Goal: Contribute content

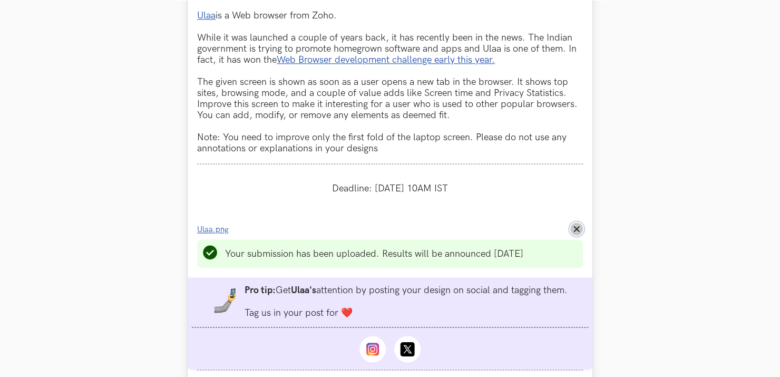
click at [574, 232] on icon "Remove File" at bounding box center [577, 229] width 6 height 6
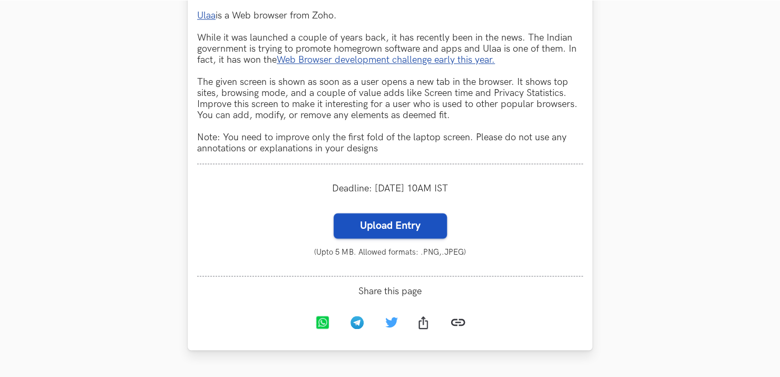
click at [394, 228] on label "Upload Entry" at bounding box center [390, 225] width 113 height 25
click at [334, 213] on input "Upload Entry" at bounding box center [333, 213] width 1 height 1
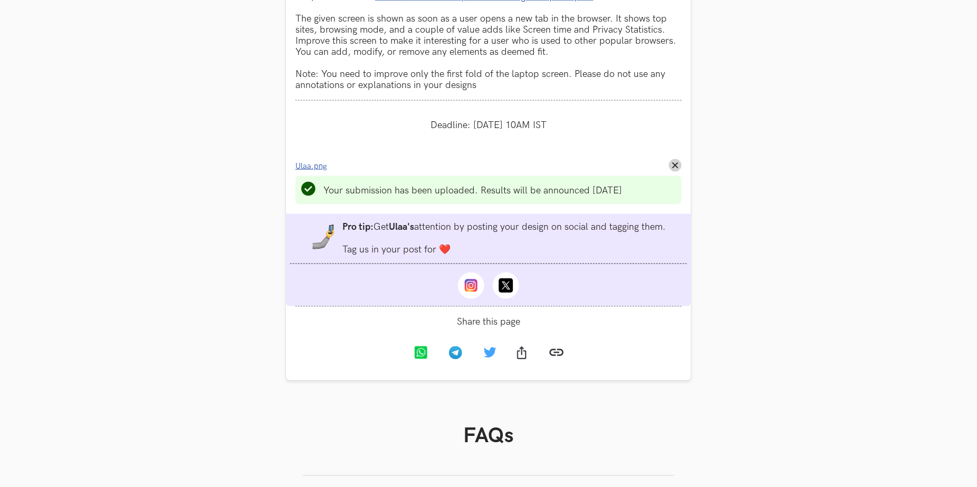
scroll to position [837, 0]
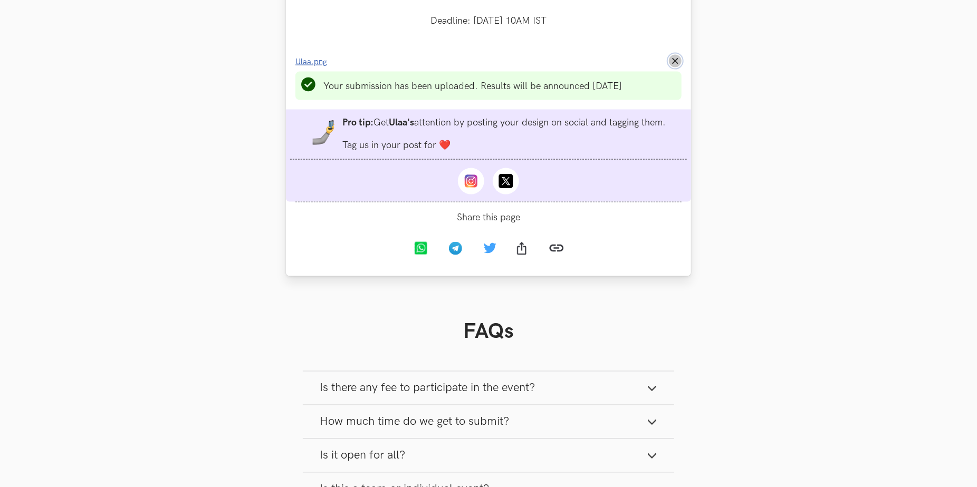
click at [674, 64] on icon "Remove File" at bounding box center [675, 61] width 6 height 6
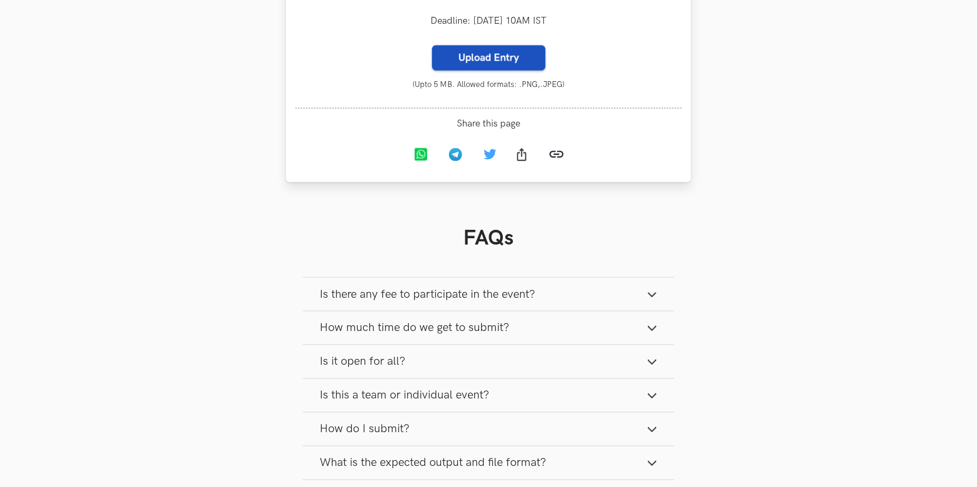
click at [490, 69] on label "Upload Entry" at bounding box center [488, 57] width 113 height 25
click at [432, 45] on input "Upload Entry" at bounding box center [431, 45] width 1 height 1
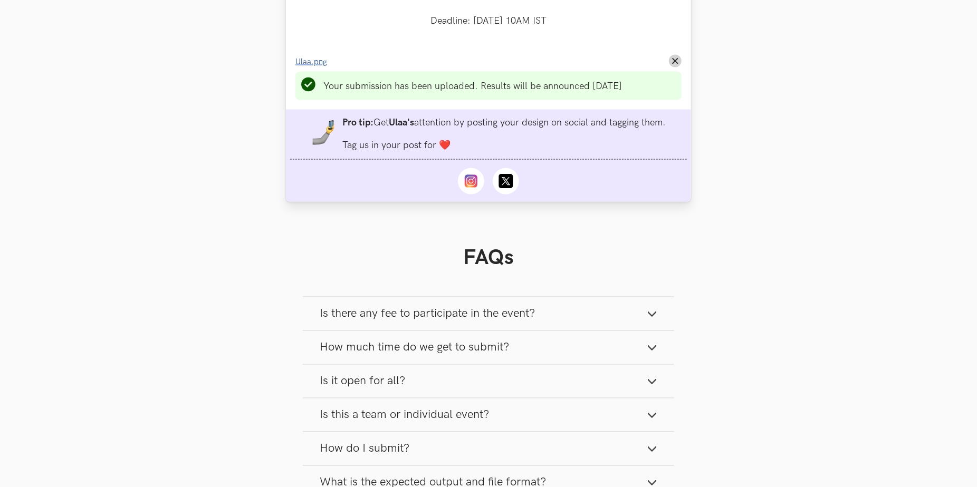
click at [320, 66] on span "Ulaa.png" at bounding box center [311, 61] width 32 height 9
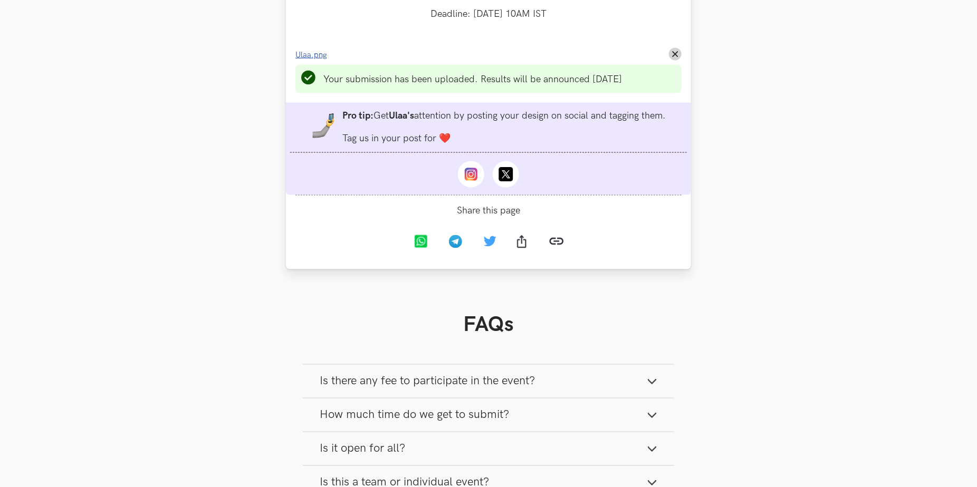
click at [313, 60] on span "Ulaa.png" at bounding box center [311, 55] width 32 height 9
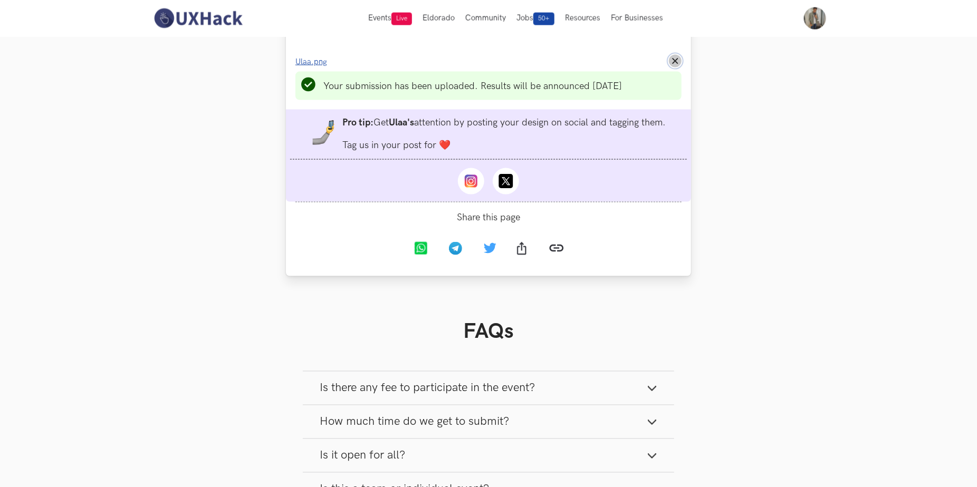
click at [676, 64] on icon "Remove File" at bounding box center [675, 61] width 6 height 6
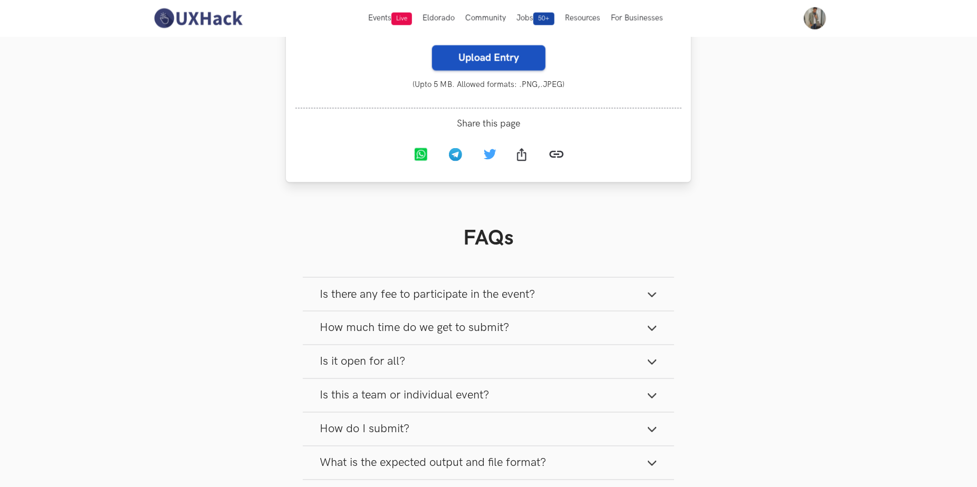
click at [525, 68] on label "Upload Entry" at bounding box center [488, 57] width 113 height 25
click at [432, 45] on input "Upload Entry" at bounding box center [431, 45] width 1 height 1
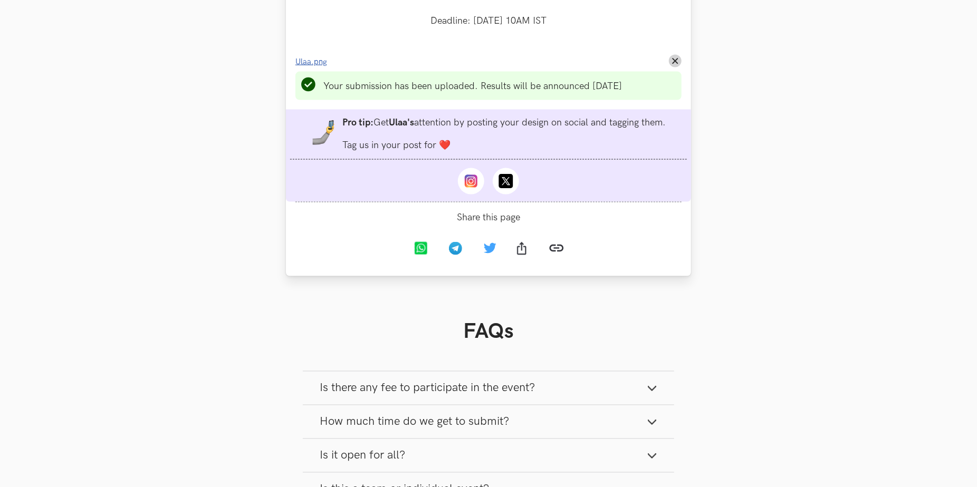
click at [314, 66] on span "Ulaa.png" at bounding box center [311, 61] width 32 height 9
drag, startPoint x: 672, startPoint y: 70, endPoint x: 657, endPoint y: 71, distance: 15.3
click at [672, 64] on icon "Remove File" at bounding box center [675, 61] width 6 height 6
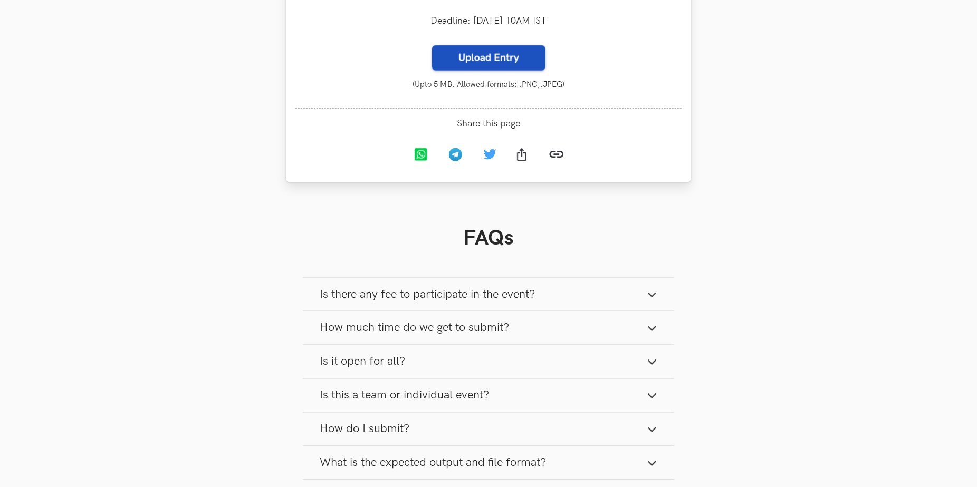
click at [541, 66] on label "Upload Entry" at bounding box center [488, 57] width 113 height 25
click at [432, 45] on input "Upload Entry" at bounding box center [431, 45] width 1 height 1
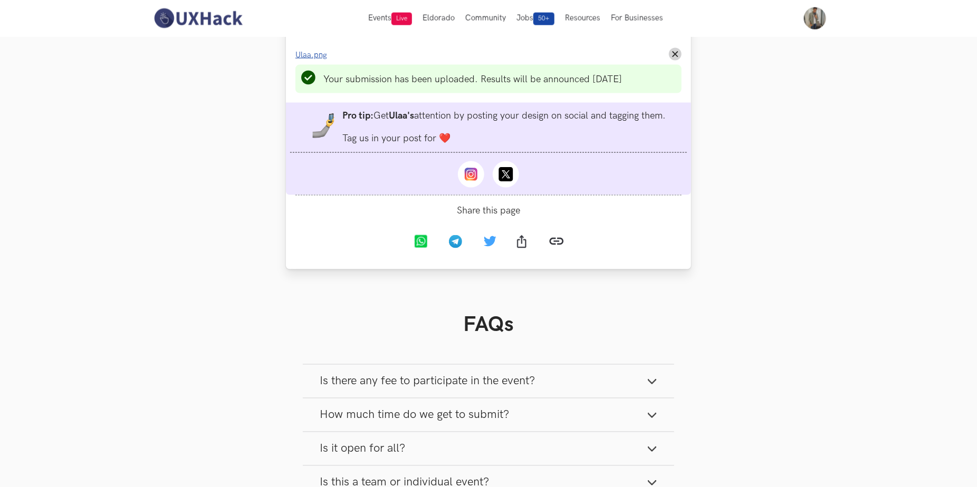
scroll to position [837, 0]
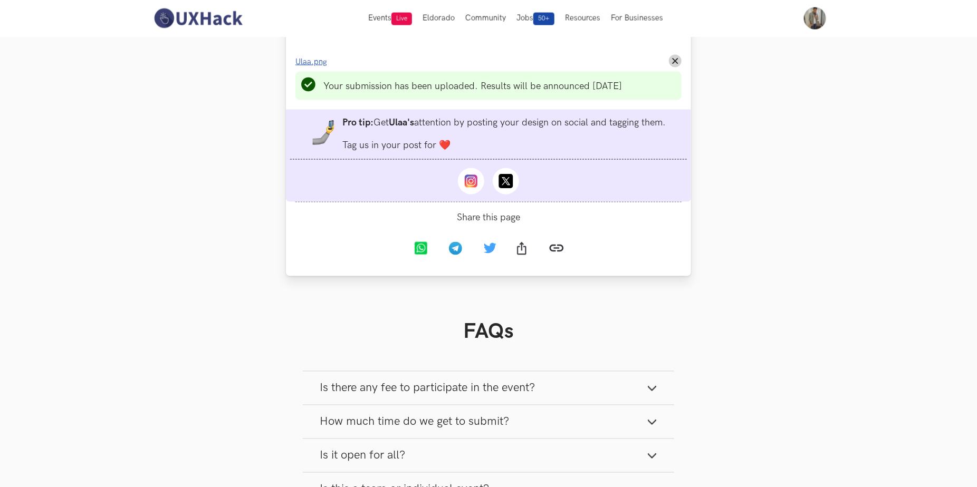
click at [311, 65] on link "Ulaa.png" at bounding box center [314, 61] width 38 height 11
drag, startPoint x: 674, startPoint y: 72, endPoint x: 591, endPoint y: 79, distance: 83.7
click at [674, 64] on icon "Remove File" at bounding box center [675, 61] width 6 height 6
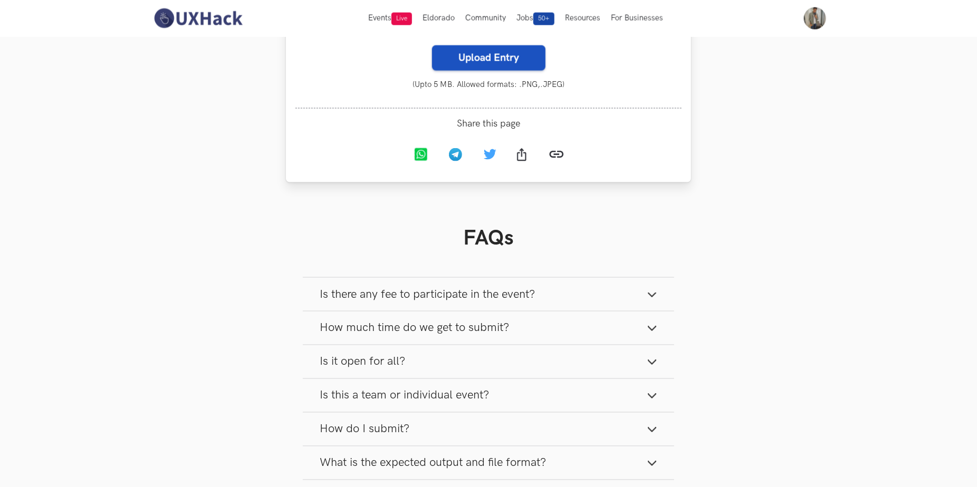
click at [473, 71] on label "Upload Entry" at bounding box center [488, 57] width 113 height 25
click at [432, 45] on input "Upload Entry" at bounding box center [431, 45] width 1 height 1
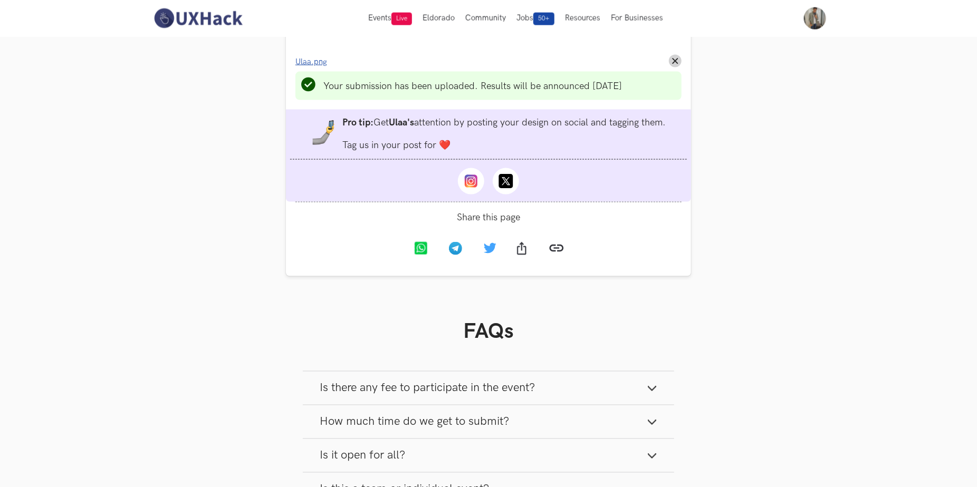
scroll to position [837, 0]
